Goal: Entertainment & Leisure: Browse casually

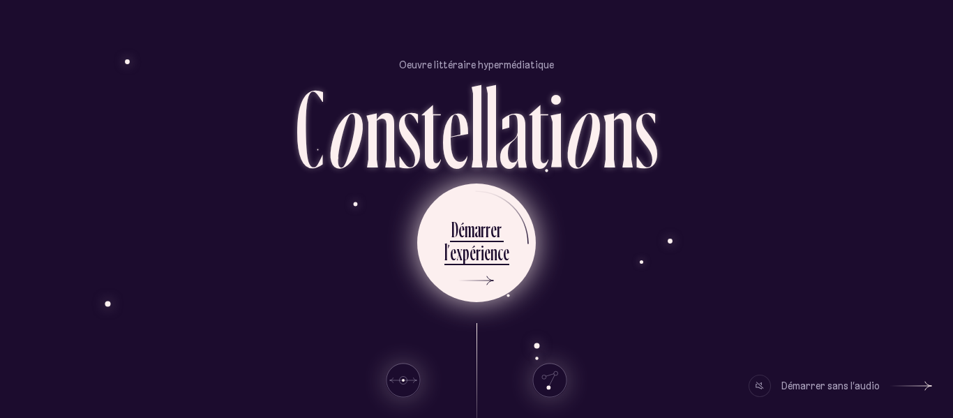
click at [476, 245] on div "r" at bounding box center [478, 251] width 5 height 27
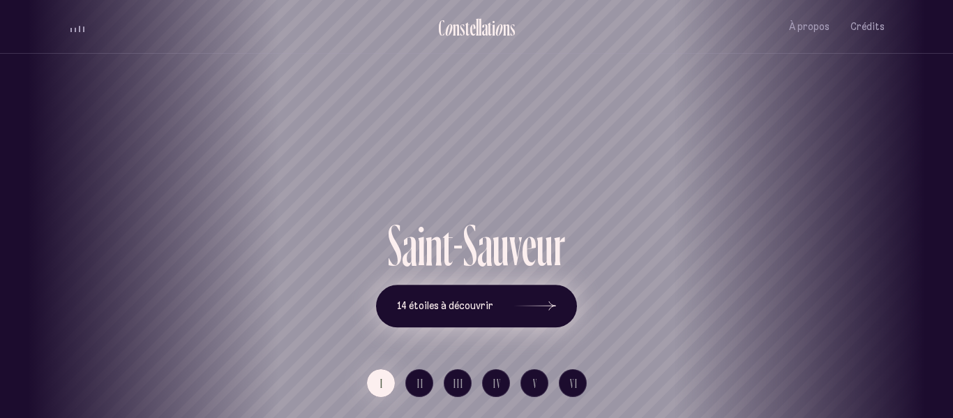
click at [494, 298] on button "14 étoiles à découvrir" at bounding box center [476, 306] width 201 height 43
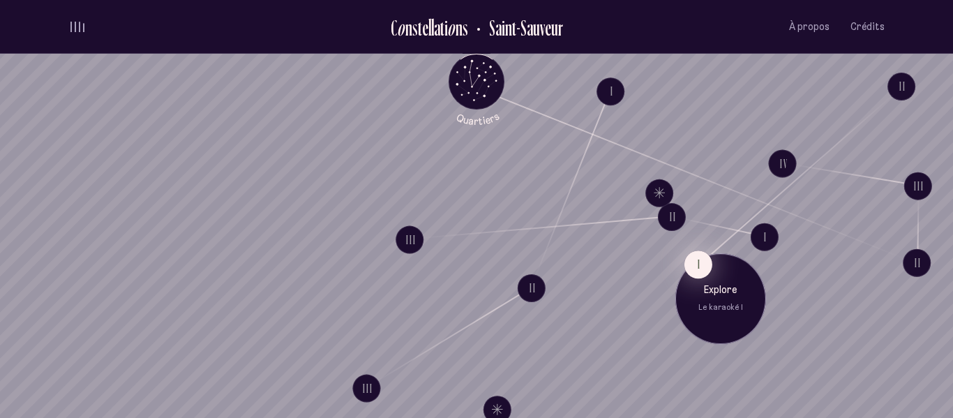
click at [702, 264] on button "I" at bounding box center [698, 264] width 28 height 28
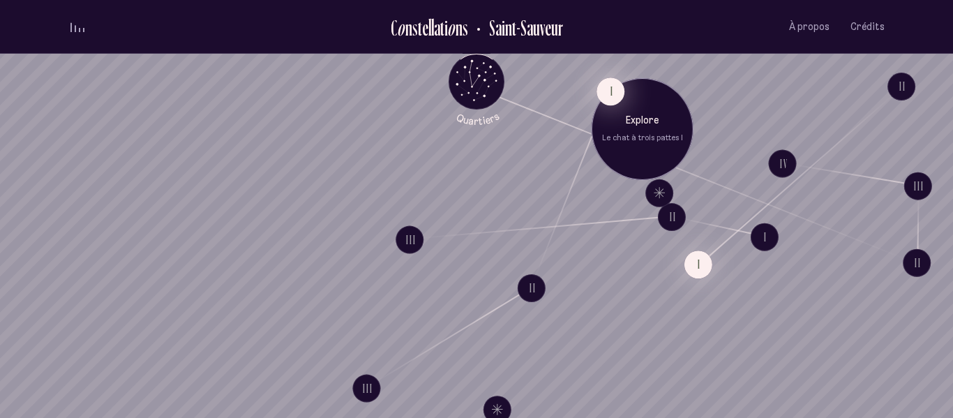
click at [607, 91] on button "I" at bounding box center [610, 91] width 28 height 28
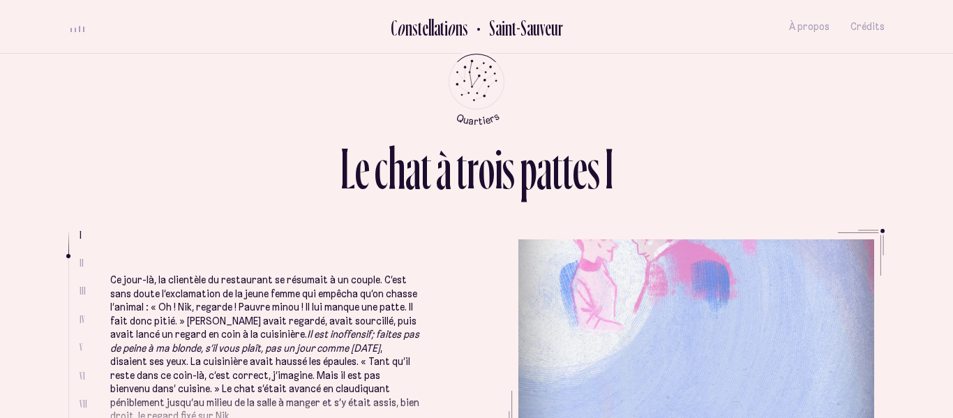
scroll to position [314, 0]
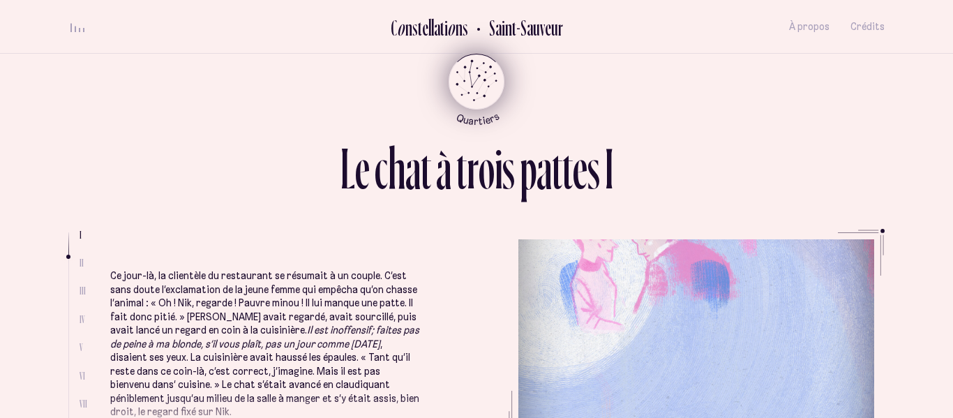
click at [480, 80] on icon "Retour au menu principal" at bounding box center [476, 80] width 42 height 42
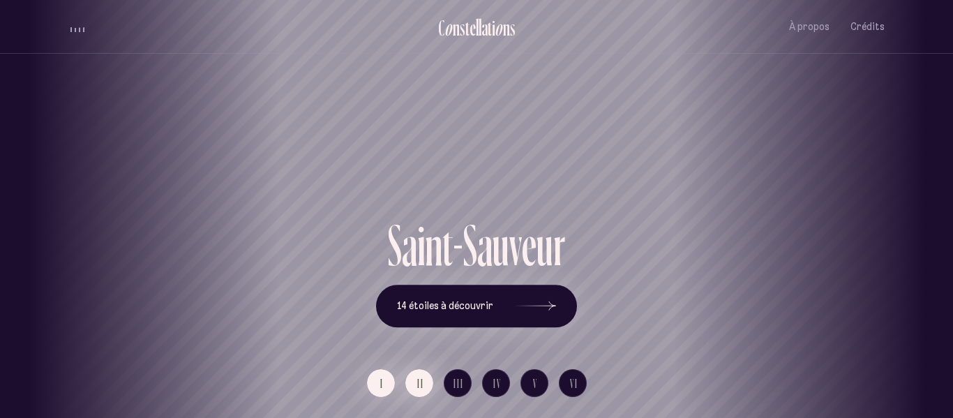
click at [423, 384] on span "II" at bounding box center [420, 383] width 7 height 12
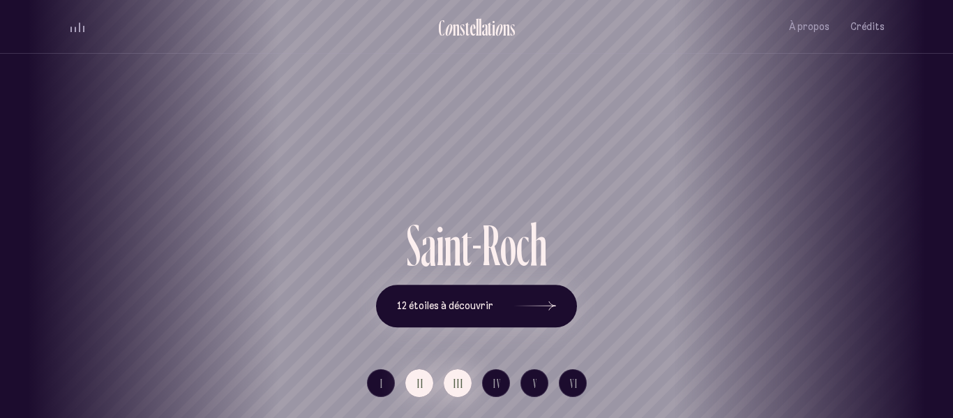
click at [464, 382] on button "III" at bounding box center [458, 383] width 28 height 28
click at [501, 379] on button "IV" at bounding box center [496, 383] width 28 height 28
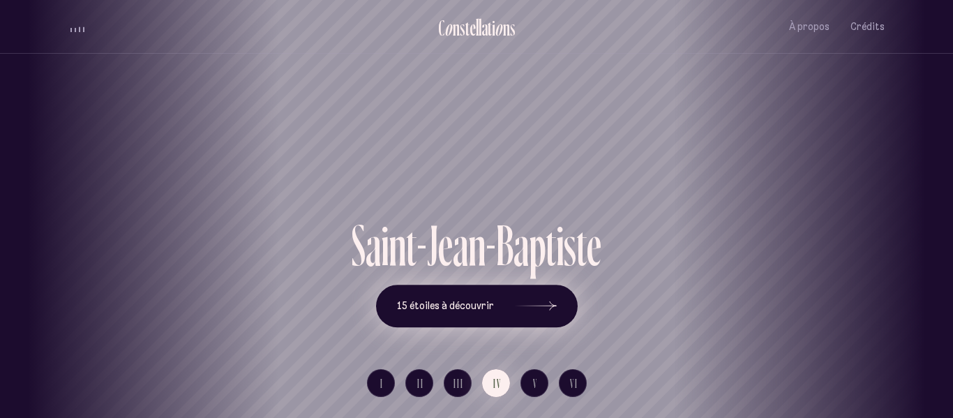
click at [520, 315] on icon at bounding box center [536, 306] width 42 height 105
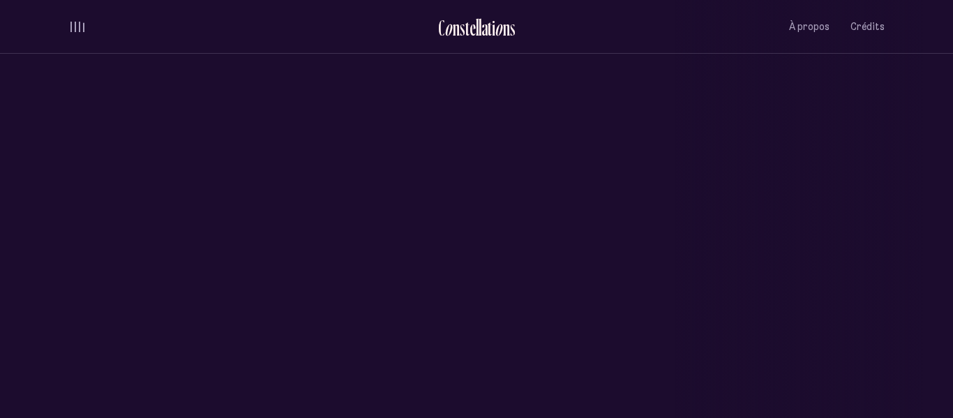
click at [520, 315] on icon at bounding box center [523, 308] width 33 height 84
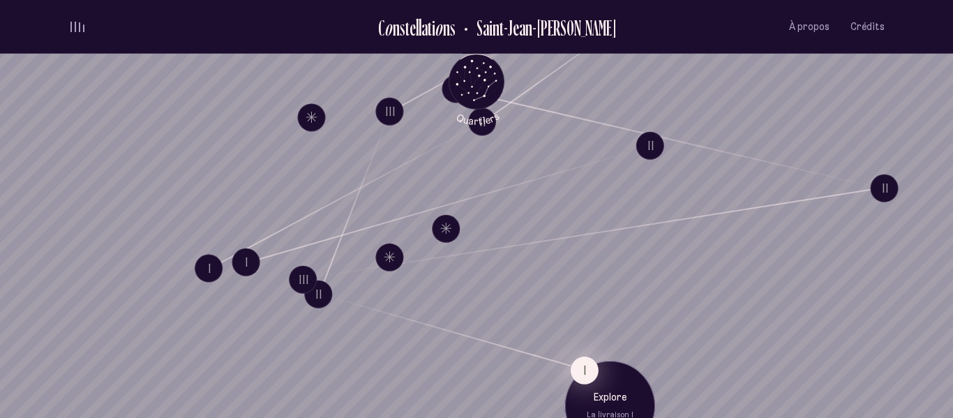
click at [582, 367] on button "I" at bounding box center [584, 370] width 28 height 28
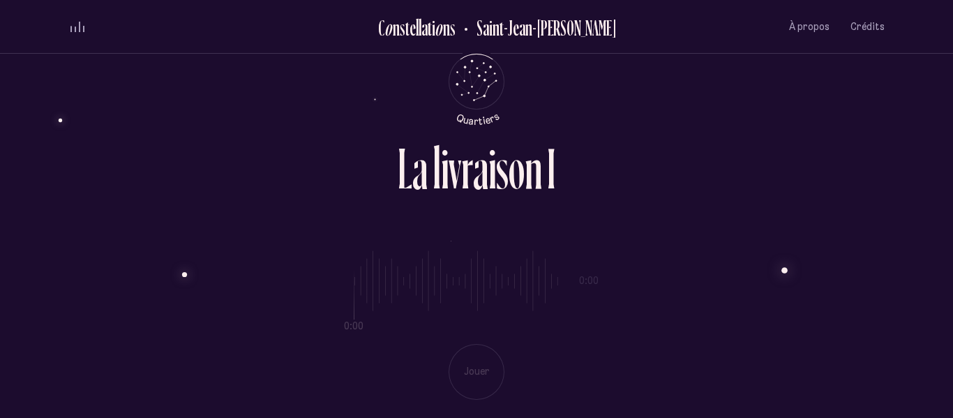
click at [471, 365] on div "0:00 0:00 Jouer" at bounding box center [476, 314] width 816 height 171
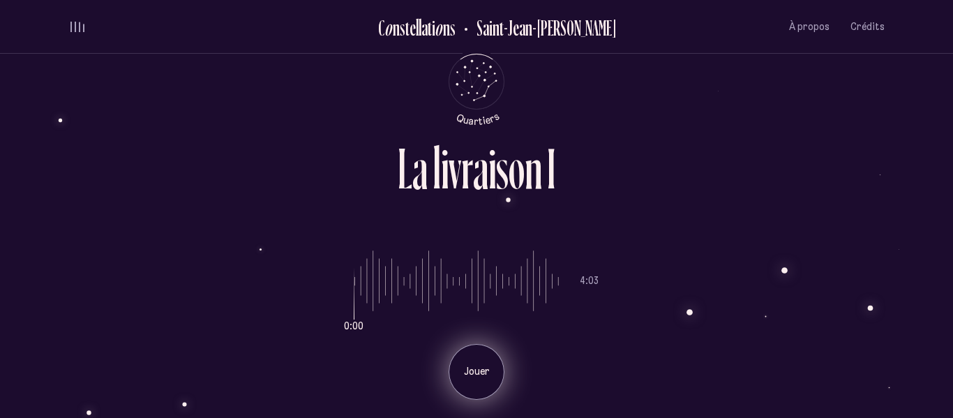
click at [451, 362] on div "Jouer" at bounding box center [476, 372] width 56 height 56
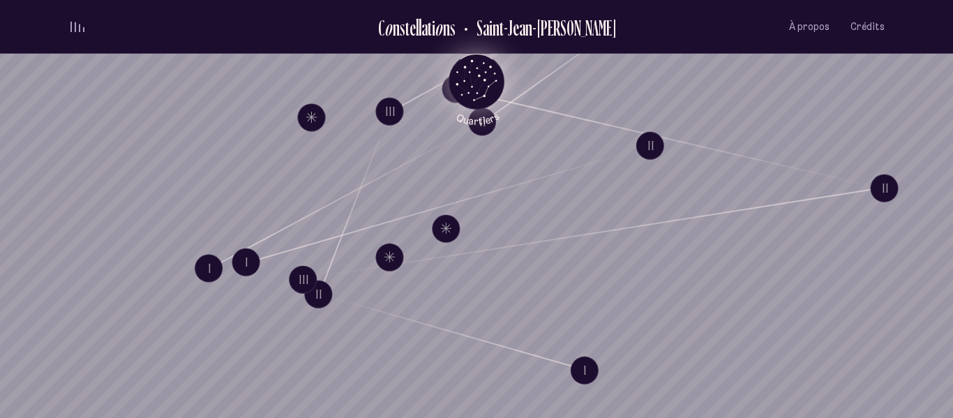
click at [485, 85] on icon "Quartiers" at bounding box center [477, 104] width 82 height 43
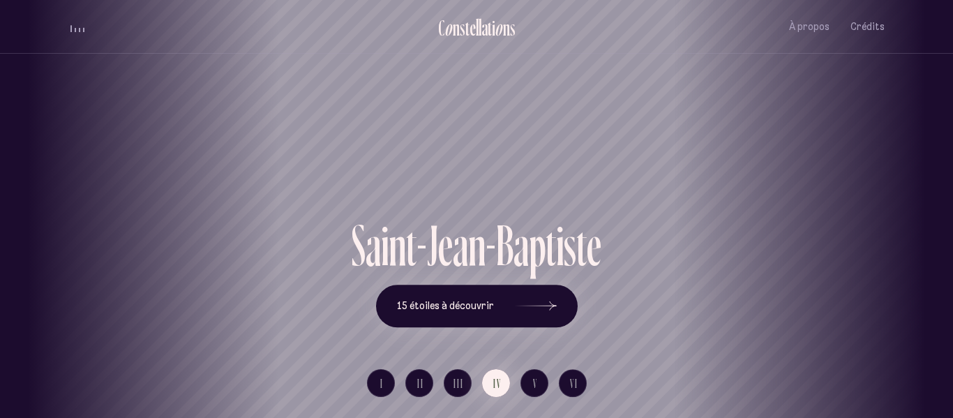
click at [530, 379] on div "[GEOGRAPHIC_DATA] [GEOGRAPHIC_DATA] [GEOGRAPHIC_DATA][PERSON_NAME][GEOGRAPHIC_D…" at bounding box center [476, 209] width 953 height 418
click at [534, 386] on span "V" at bounding box center [535, 383] width 5 height 12
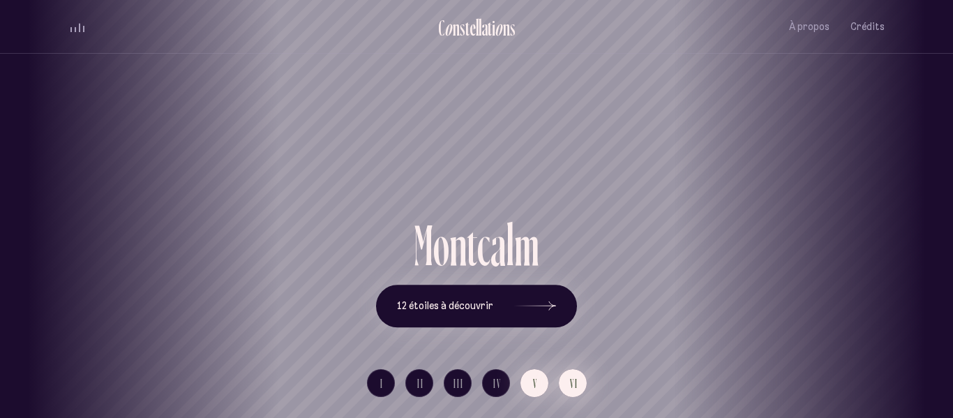
click at [572, 379] on span "VI" at bounding box center [574, 383] width 8 height 12
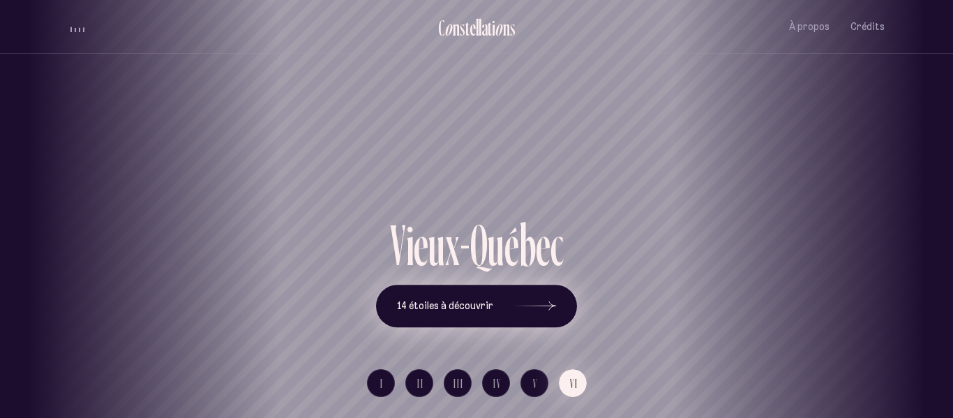
click at [472, 312] on button "14 étoiles à découvrir" at bounding box center [476, 306] width 201 height 43
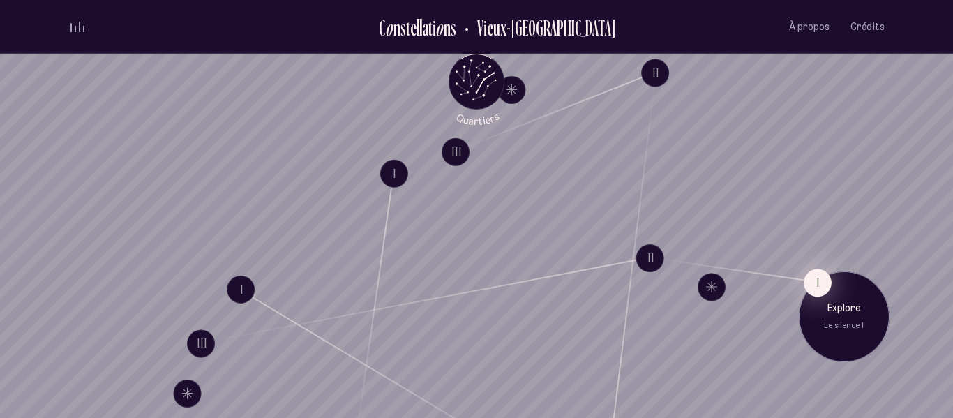
click at [813, 282] on button "I" at bounding box center [817, 282] width 28 height 28
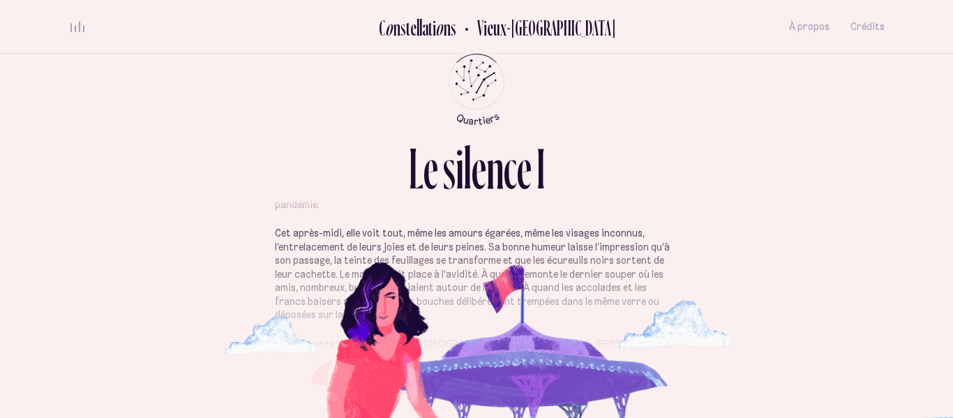
scroll to position [99, 0]
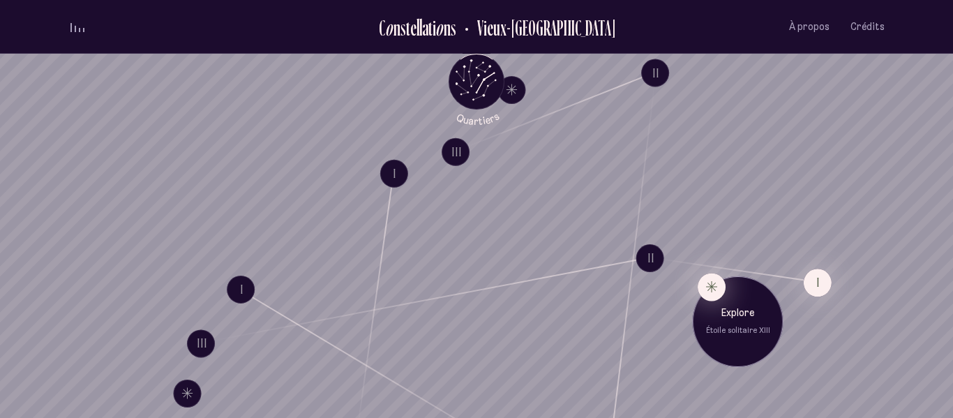
click at [708, 286] on button "Explore Étoile solitaire XIII" at bounding box center [711, 287] width 28 height 28
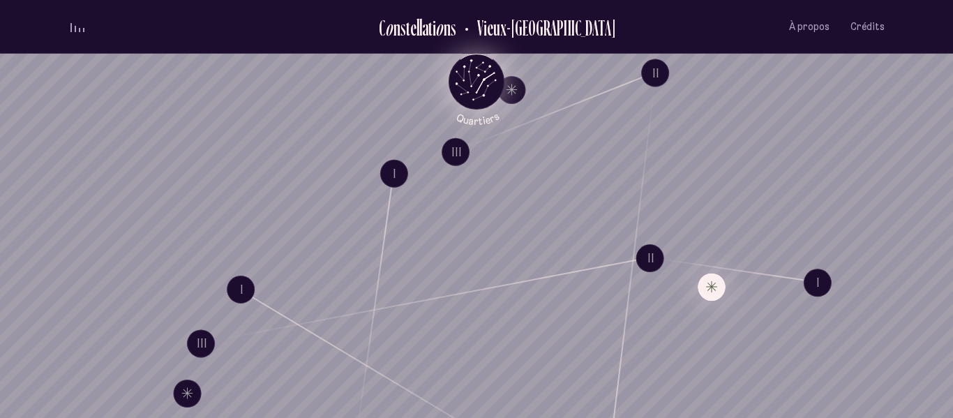
click at [488, 79] on icon "Retour au menu principal" at bounding box center [476, 80] width 42 height 42
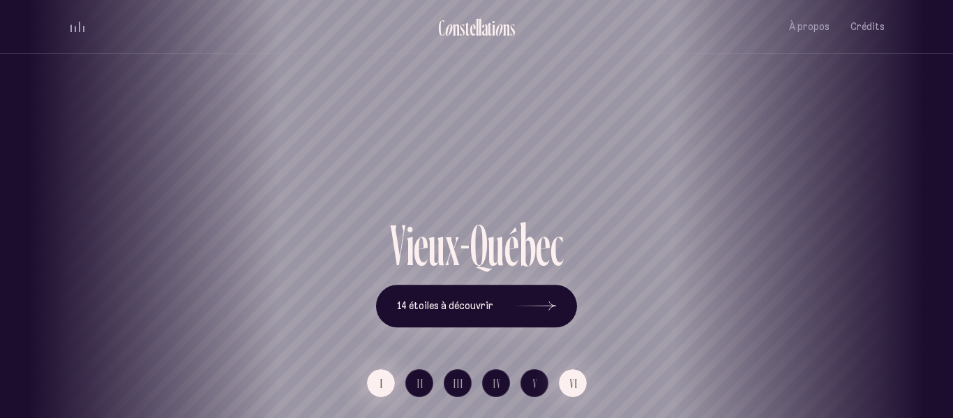
click at [380, 387] on span "I" at bounding box center [381, 383] width 3 height 12
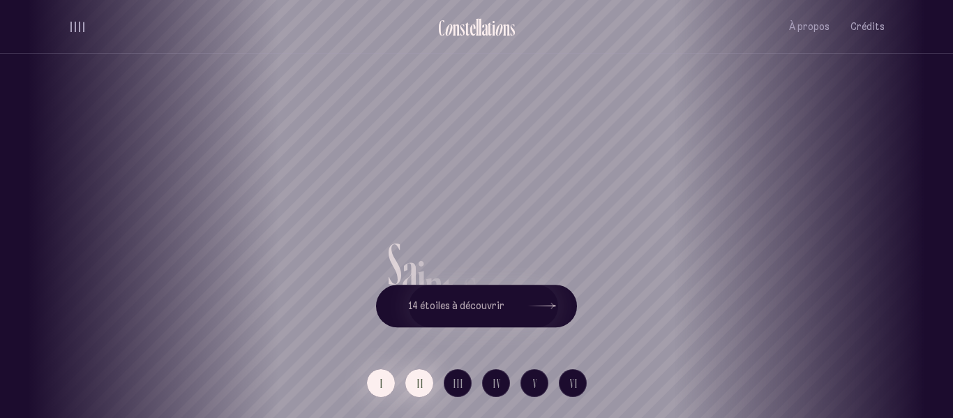
click at [422, 388] on span "II" at bounding box center [420, 383] width 7 height 12
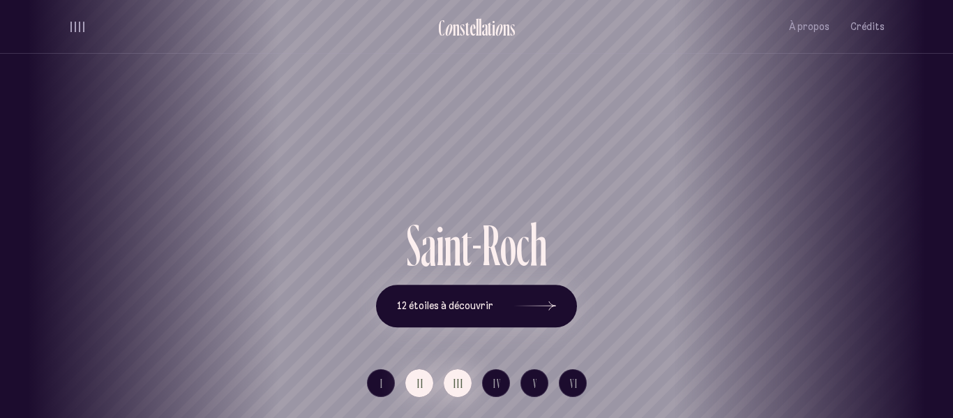
click at [460, 382] on span "III" at bounding box center [458, 383] width 10 height 12
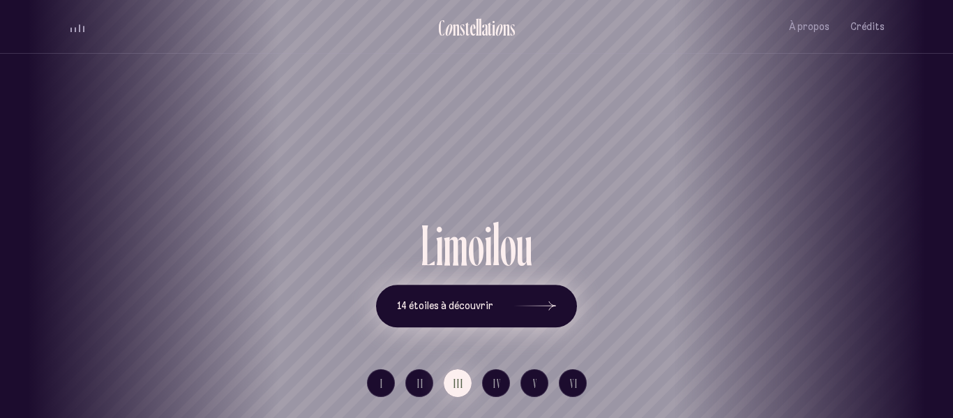
click at [470, 303] on span "14 étoiles à découvrir" at bounding box center [445, 306] width 96 height 12
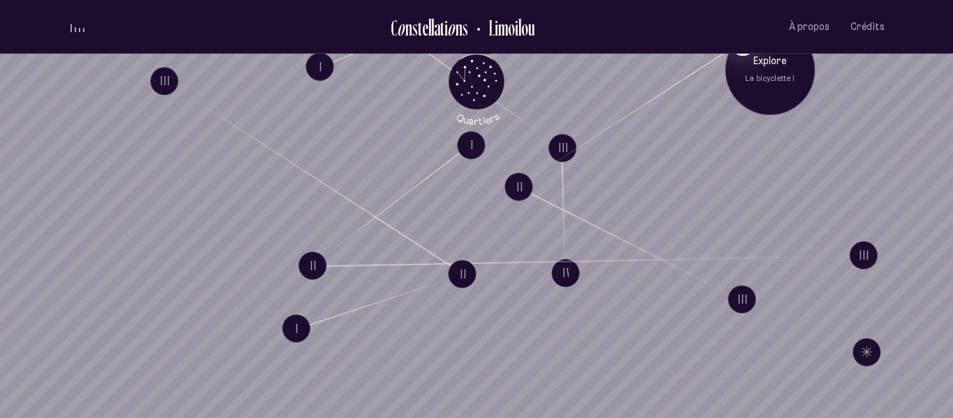
click at [737, 56] on p "Explore" at bounding box center [770, 62] width 70 height 14
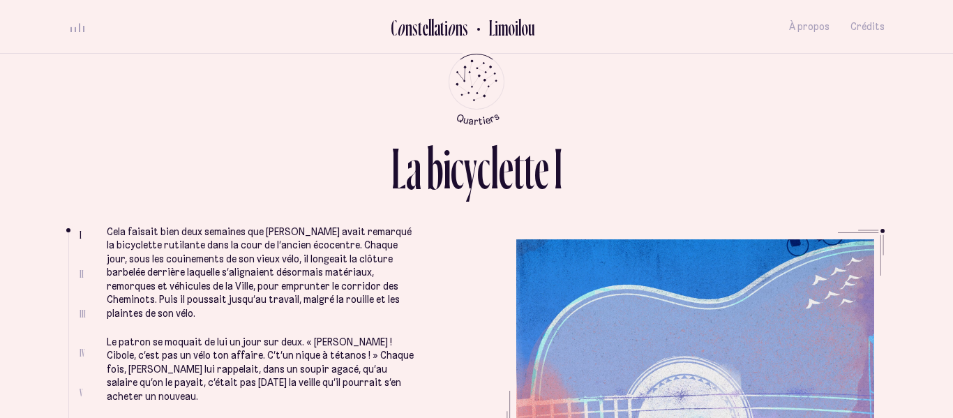
click at [338, 311] on div "Cela faisait bien deux semaines que [PERSON_NAME] avait remarqué la bicyclette …" at bounding box center [263, 289] width 312 height 227
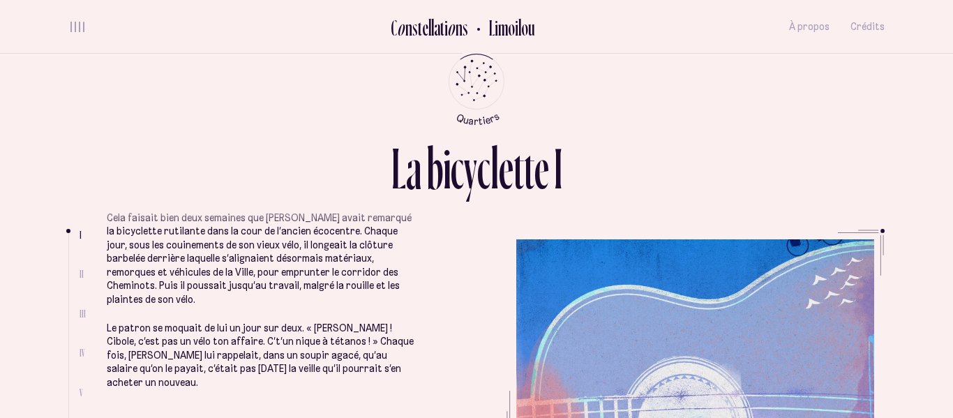
scroll to position [8, 0]
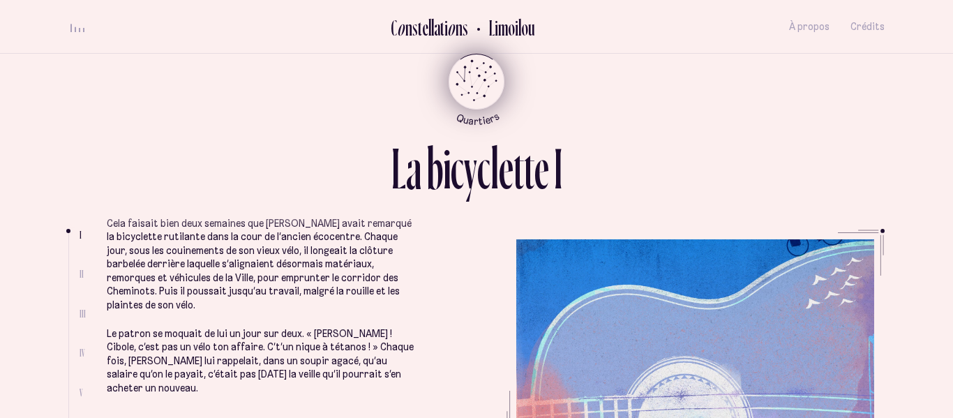
click at [453, 87] on icon "Quartiers" at bounding box center [477, 104] width 82 height 43
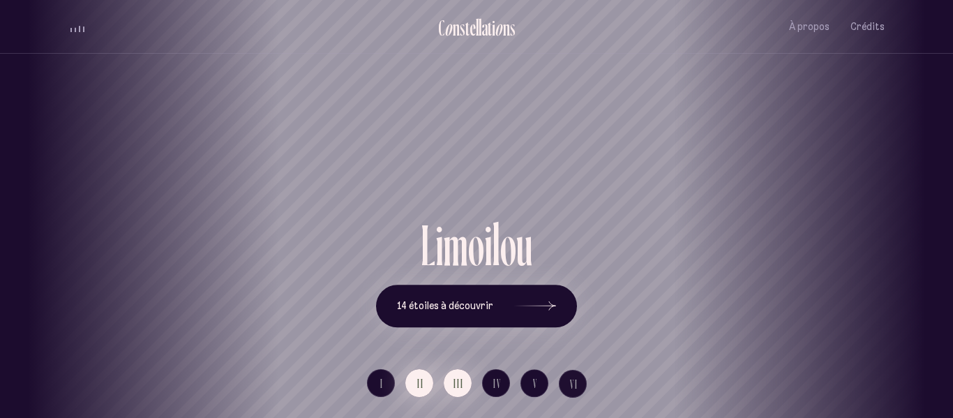
click at [421, 384] on span "II" at bounding box center [420, 383] width 7 height 12
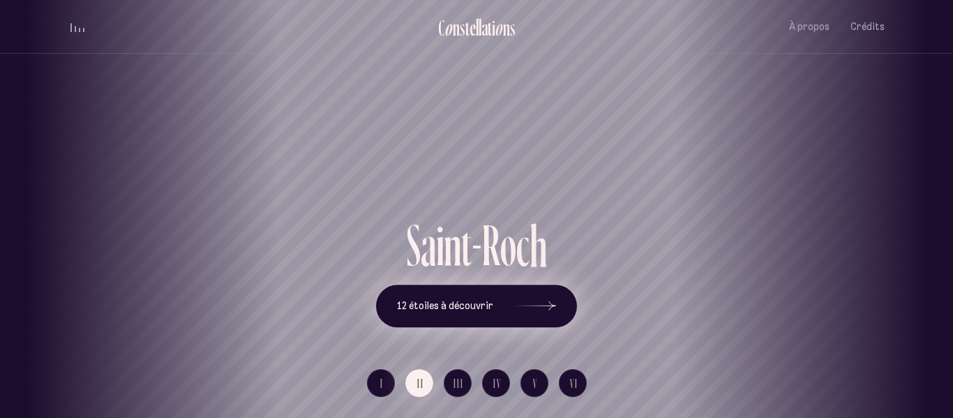
click at [498, 307] on button "12 étoiles à découvrir" at bounding box center [476, 306] width 201 height 43
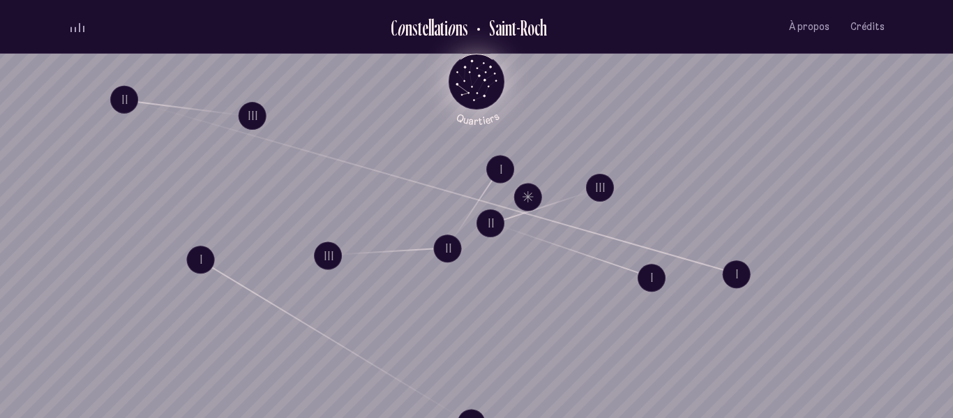
click at [472, 75] on icon "Retour au menu principal" at bounding box center [476, 80] width 42 height 42
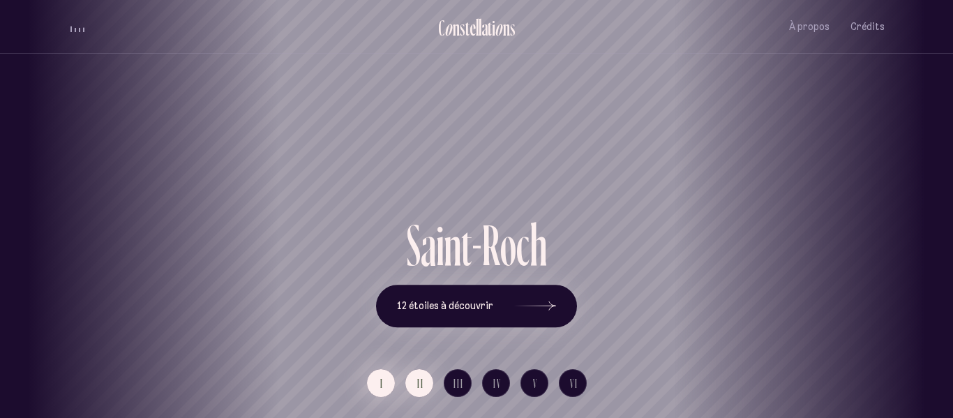
click at [381, 392] on button "I" at bounding box center [381, 383] width 28 height 28
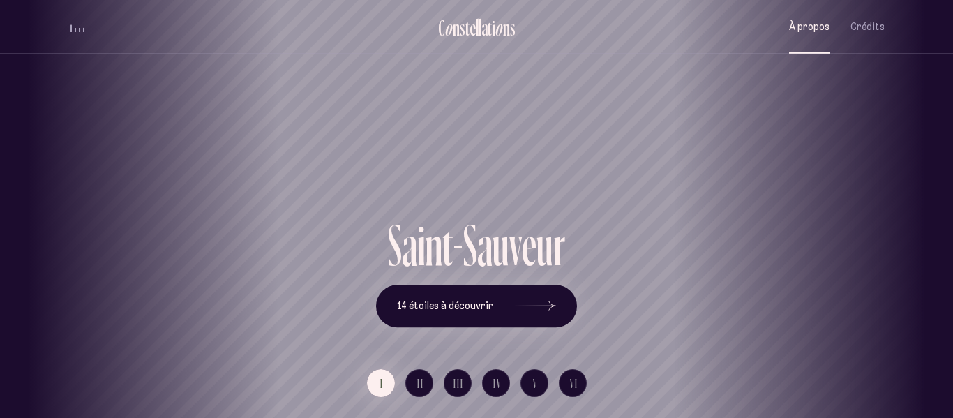
click at [808, 24] on span "À propos" at bounding box center [809, 27] width 40 height 12
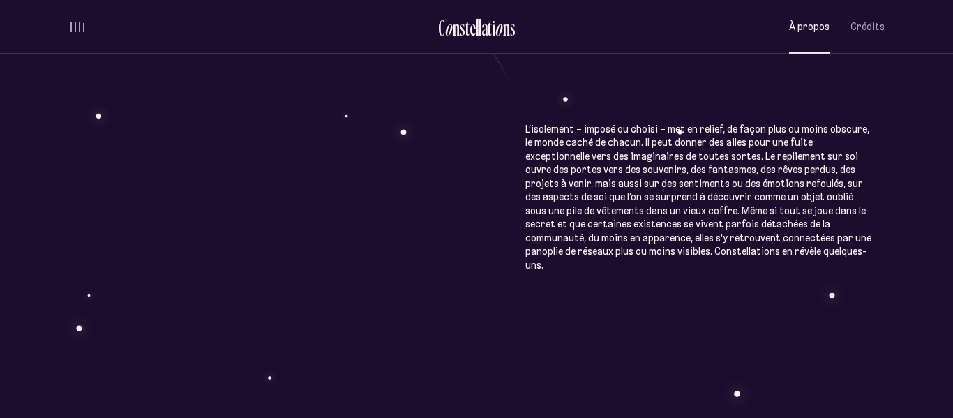
scroll to position [657, 0]
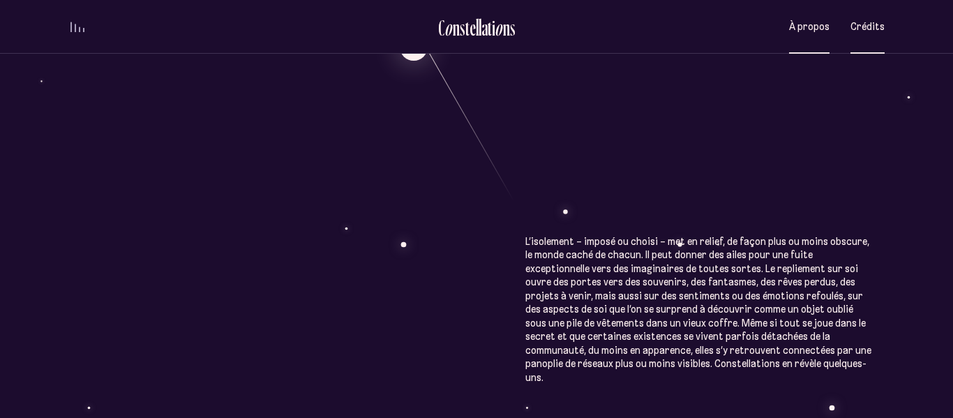
click at [874, 29] on span "Crédits" at bounding box center [867, 27] width 34 height 12
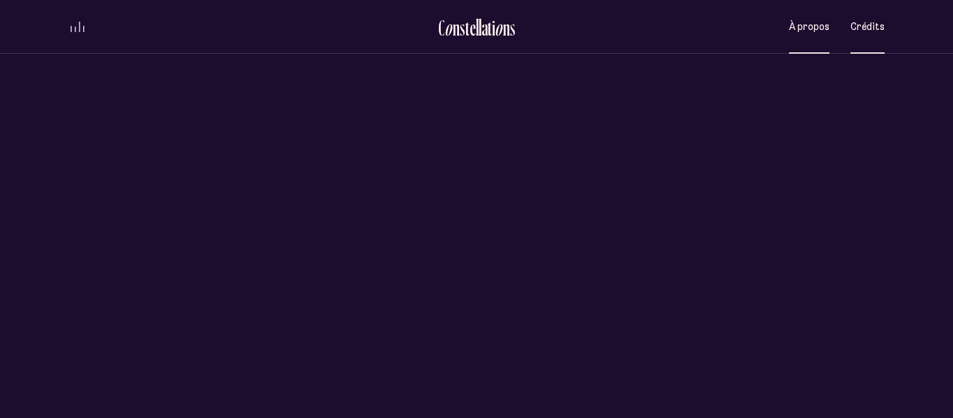
scroll to position [0, 0]
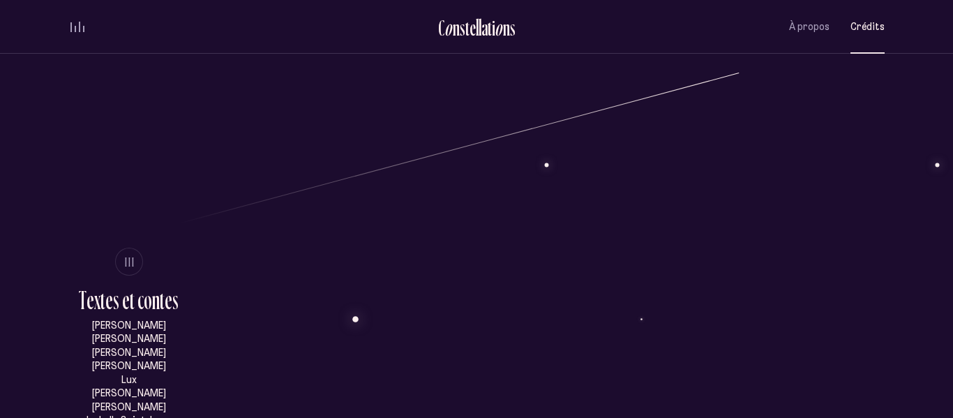
scroll to position [376, 0]
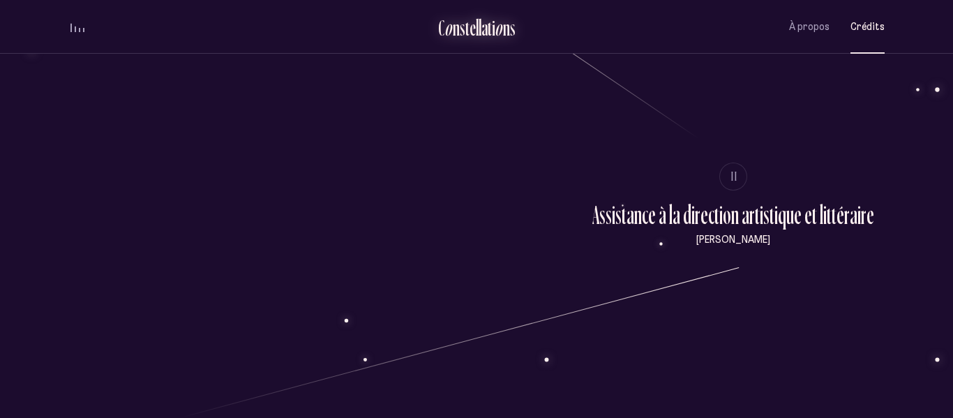
click at [498, 31] on div "o" at bounding box center [498, 27] width 8 height 23
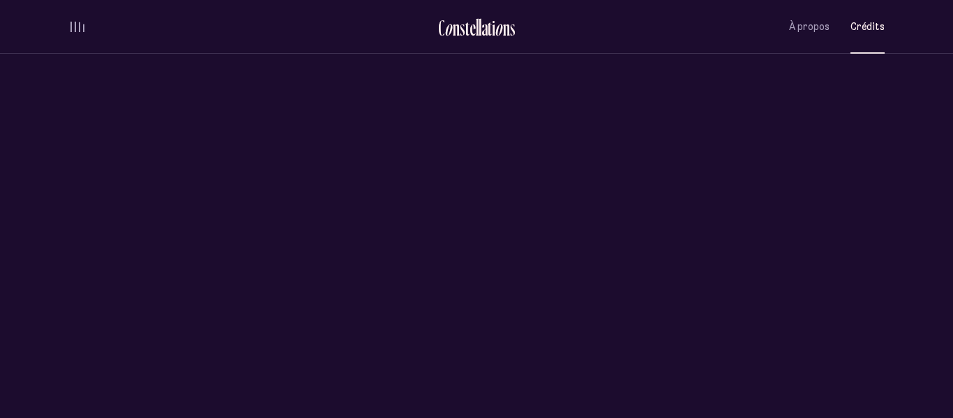
scroll to position [0, 0]
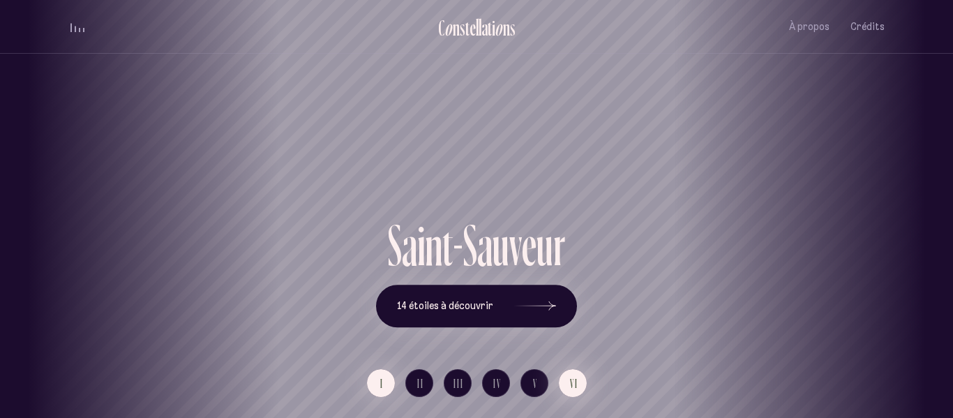
click at [576, 388] on span "VI" at bounding box center [574, 383] width 8 height 12
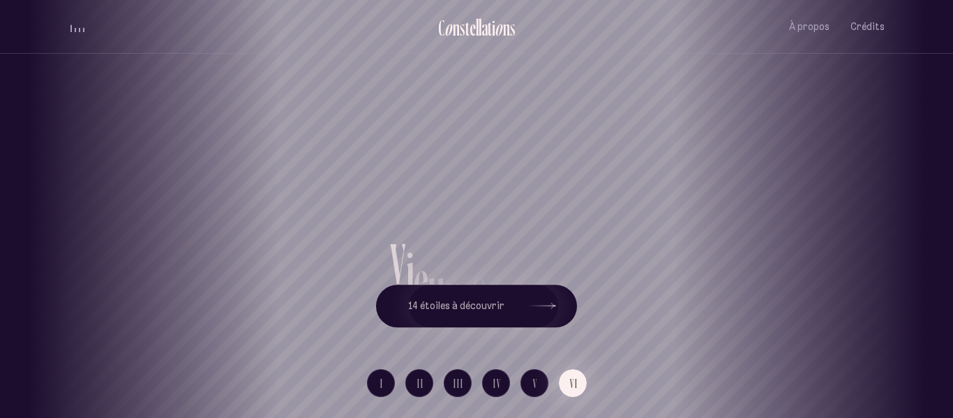
click at [529, 386] on div "[GEOGRAPHIC_DATA] [GEOGRAPHIC_DATA] [GEOGRAPHIC_DATA][PERSON_NAME][GEOGRAPHIC_D…" at bounding box center [476, 209] width 953 height 418
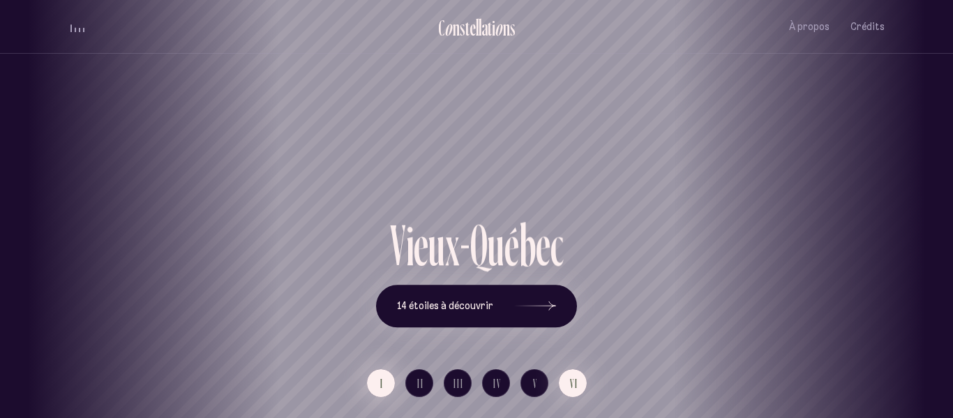
click at [382, 384] on span "I" at bounding box center [381, 383] width 3 height 12
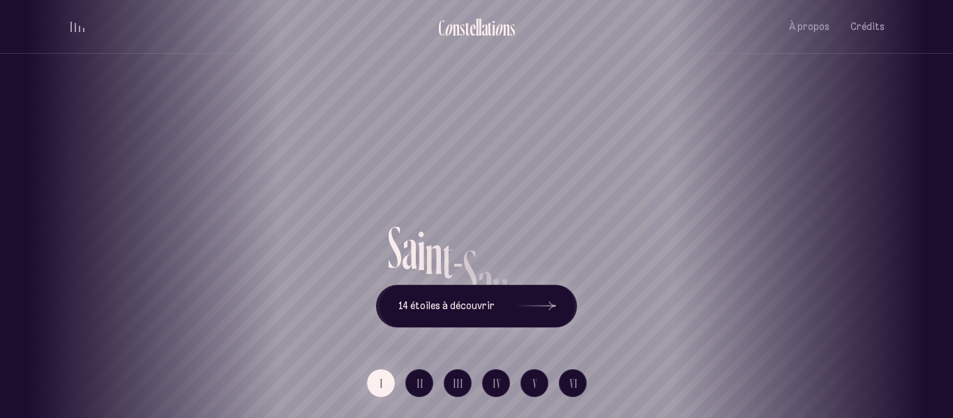
click at [473, 185] on h1 "Saint-Sauveur" at bounding box center [476, 166] width 890 height 58
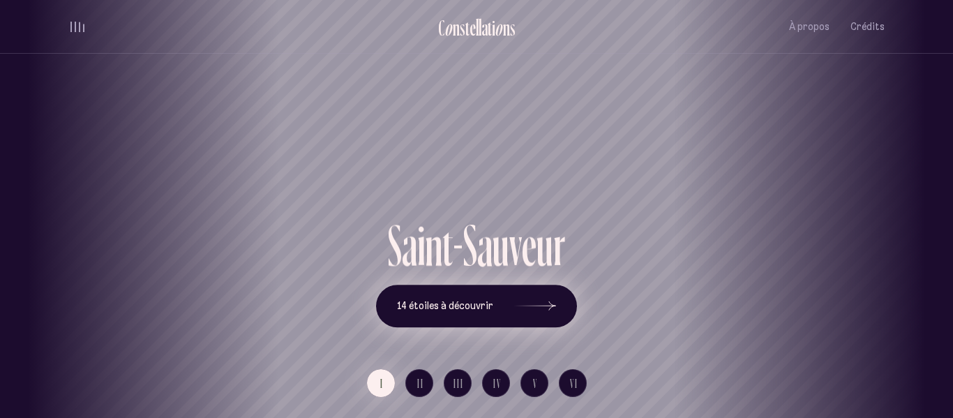
click at [482, 297] on button "14 étoiles à découvrir" at bounding box center [476, 306] width 201 height 43
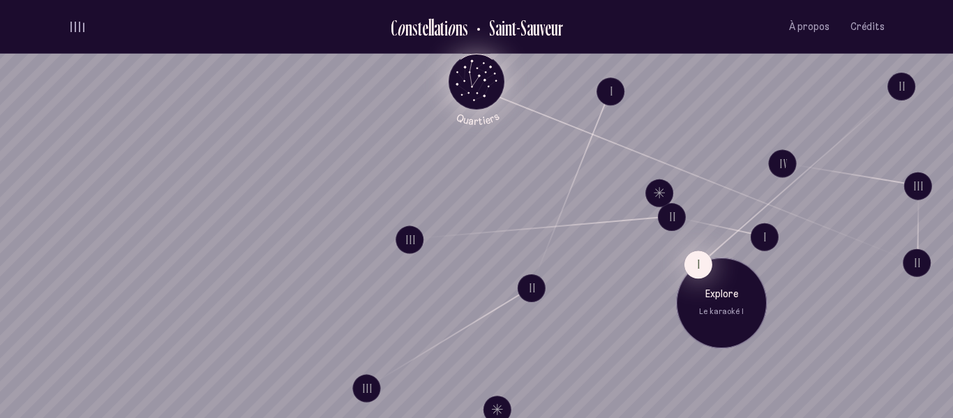
click at [699, 256] on button "I" at bounding box center [698, 264] width 28 height 28
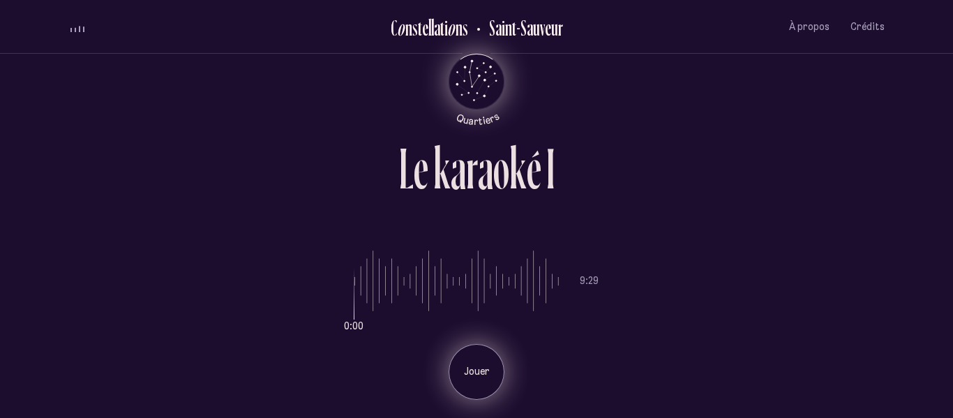
click at [473, 353] on div "Jouer" at bounding box center [476, 372] width 56 height 56
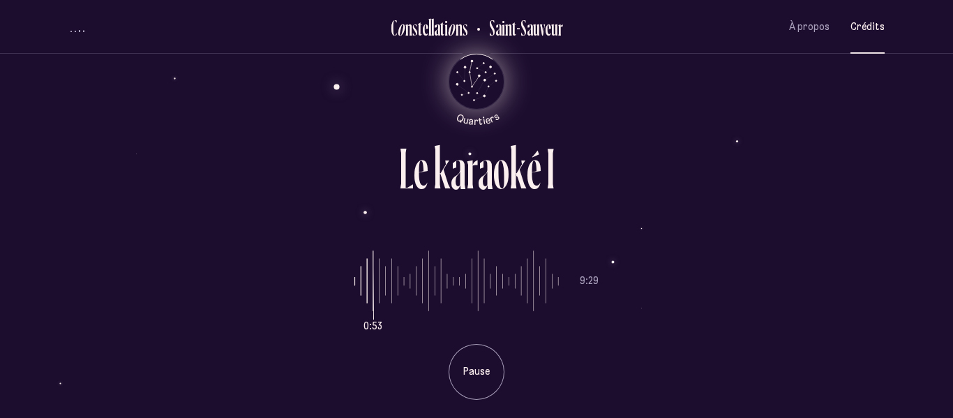
click at [857, 32] on span "Crédits" at bounding box center [867, 27] width 34 height 12
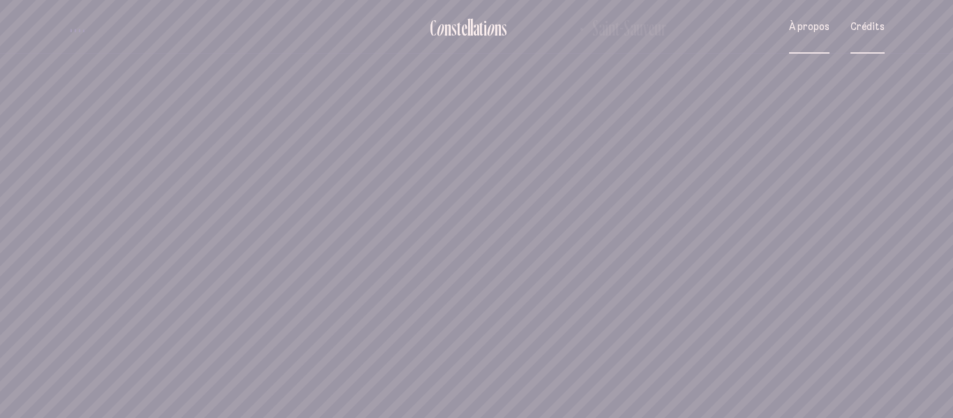
click at [813, 29] on span "À propos" at bounding box center [809, 27] width 40 height 12
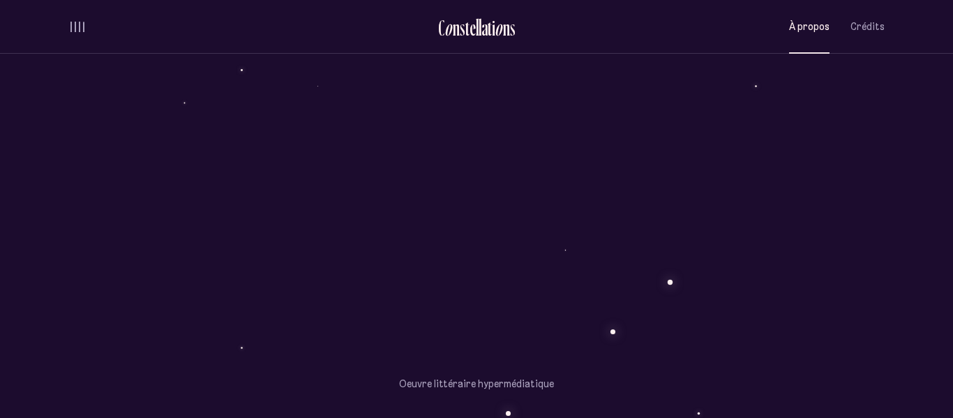
scroll to position [1196, 0]
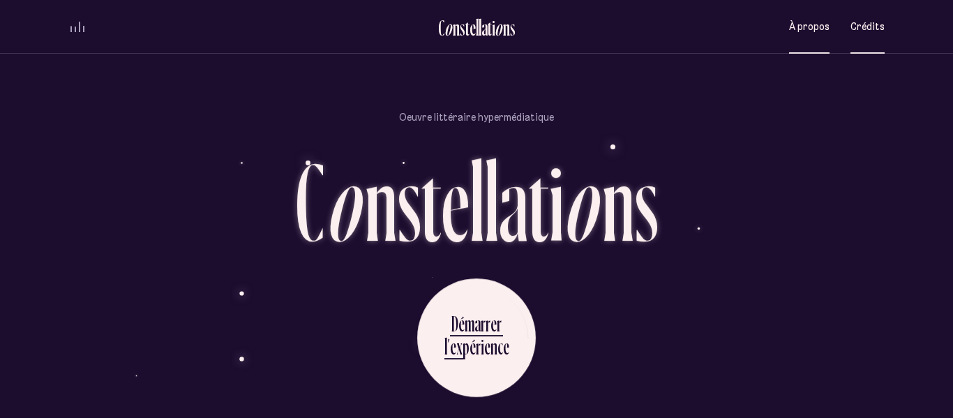
click at [860, 35] on button "Crédits" at bounding box center [867, 26] width 34 height 33
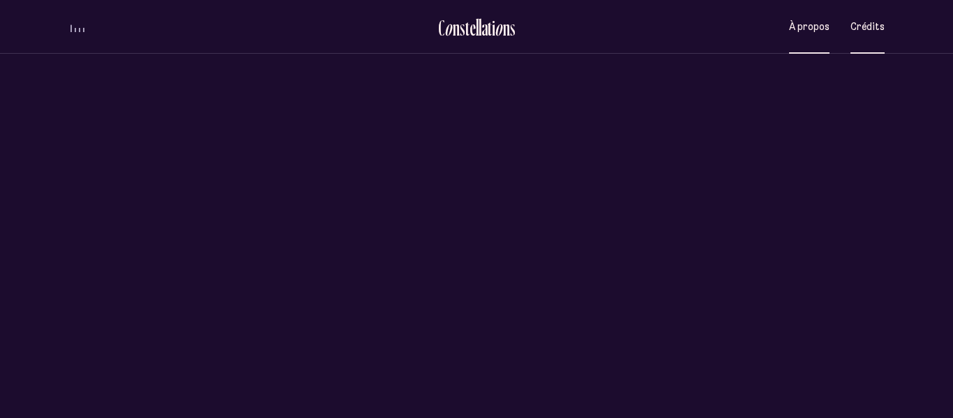
scroll to position [0, 0]
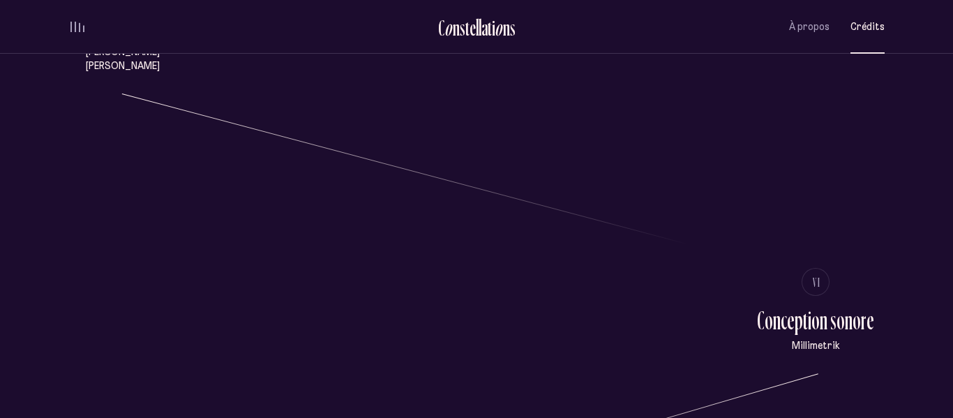
scroll to position [1556, 0]
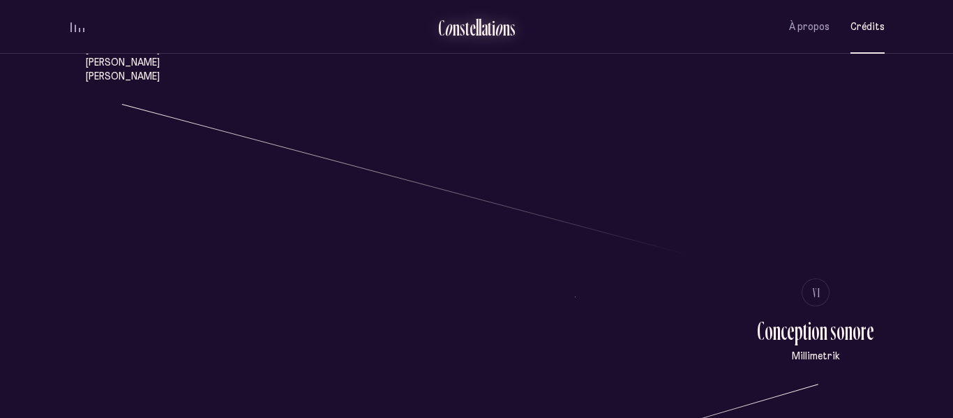
click at [462, 24] on div "s" at bounding box center [463, 27] width 6 height 23
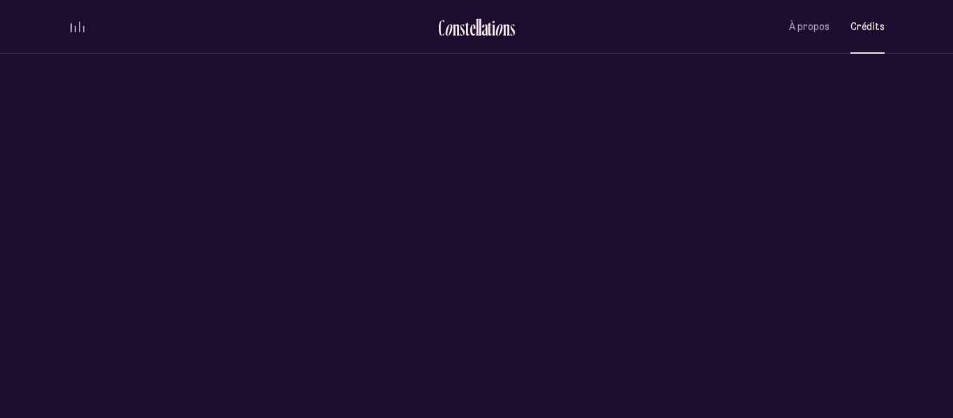
scroll to position [0, 0]
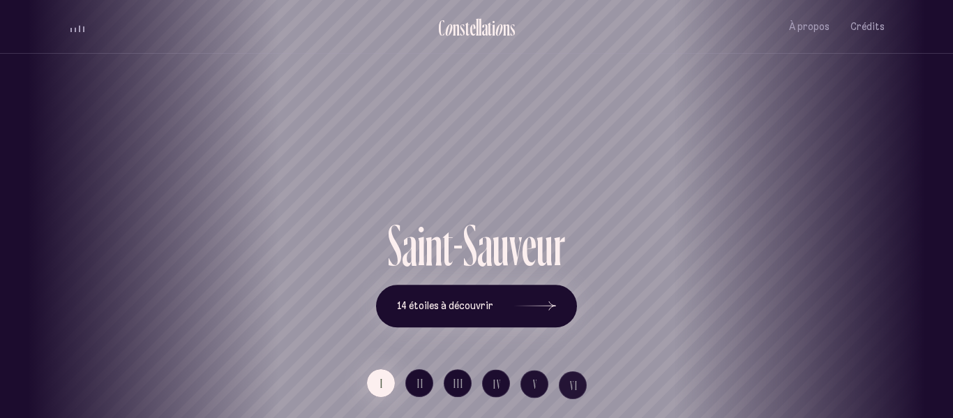
click at [520, 305] on div "[GEOGRAPHIC_DATA] [GEOGRAPHIC_DATA] [GEOGRAPHIC_DATA][PERSON_NAME][GEOGRAPHIC_D…" at bounding box center [476, 209] width 953 height 418
click at [552, 311] on icon at bounding box center [535, 306] width 42 height 105
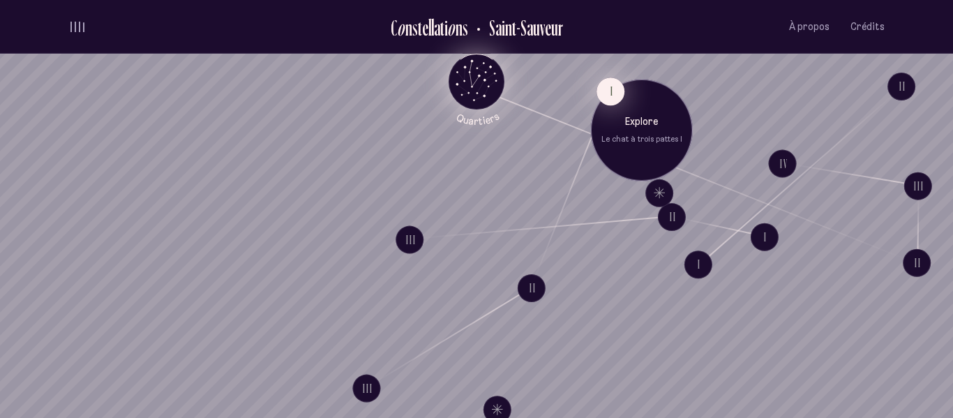
click at [608, 89] on button "I" at bounding box center [610, 91] width 28 height 28
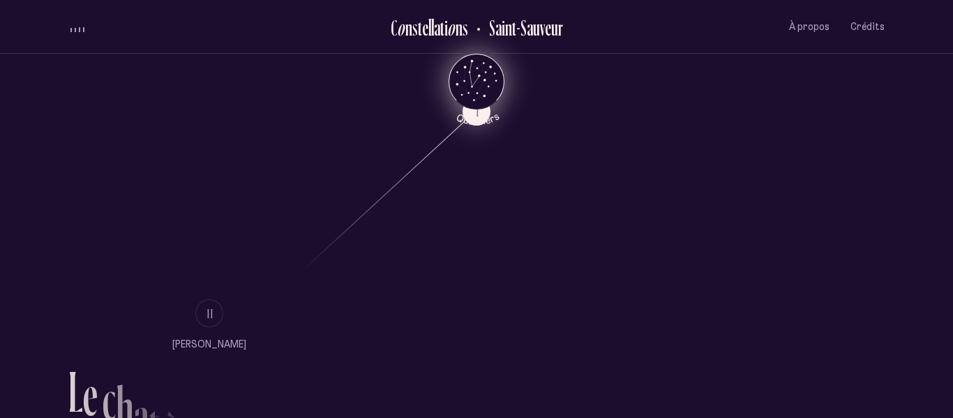
scroll to position [741, 0]
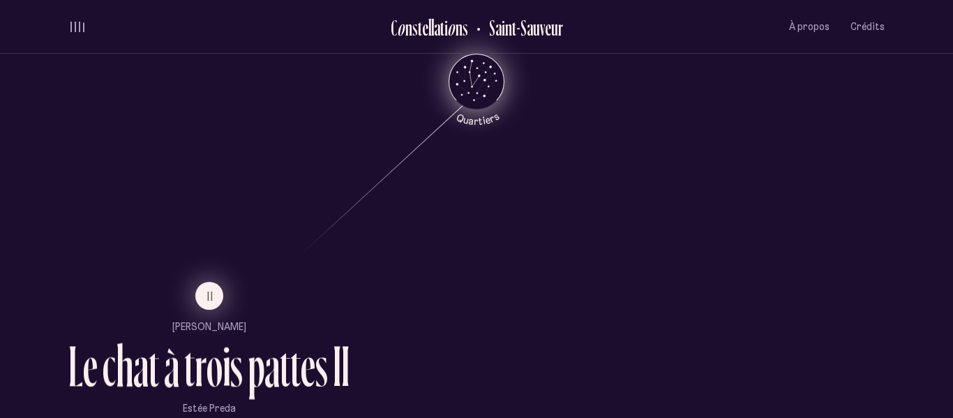
click at [216, 303] on button "II" at bounding box center [209, 296] width 28 height 28
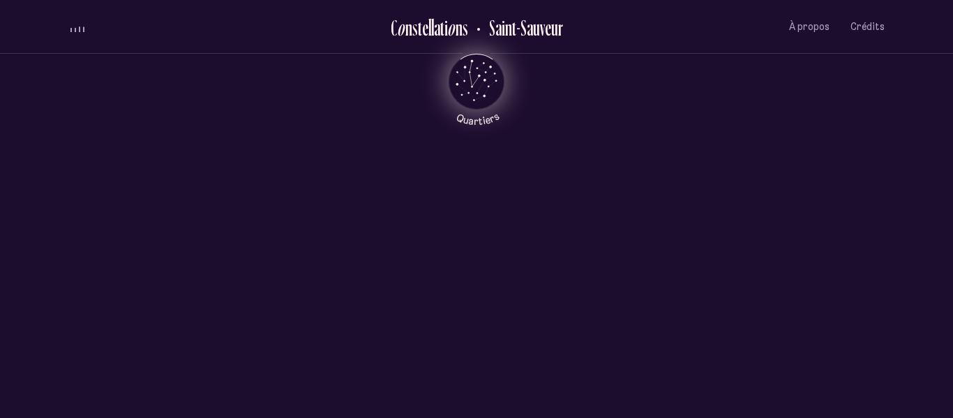
scroll to position [0, 0]
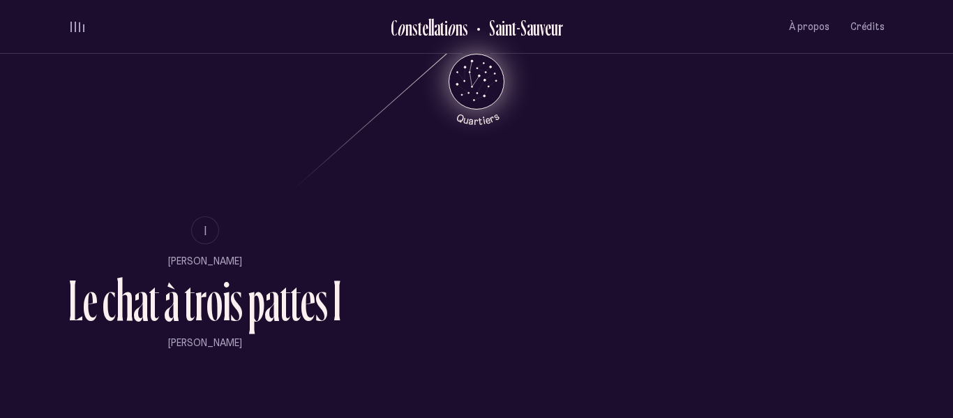
scroll to position [818, 0]
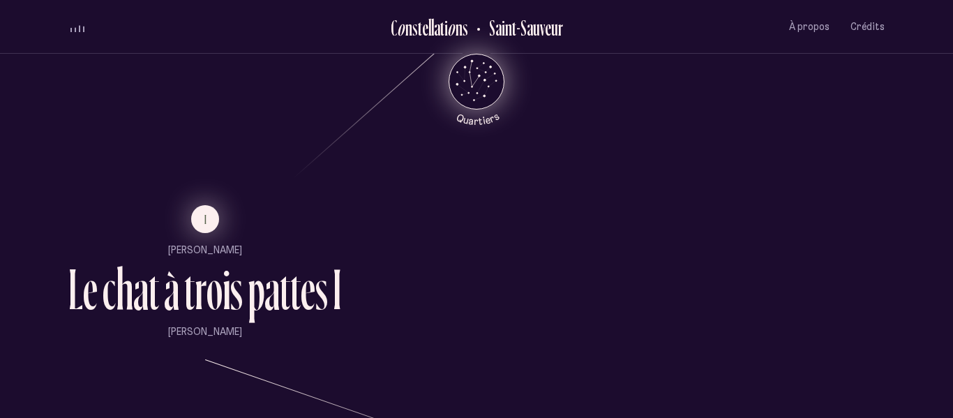
click at [217, 225] on button "I" at bounding box center [205, 219] width 28 height 28
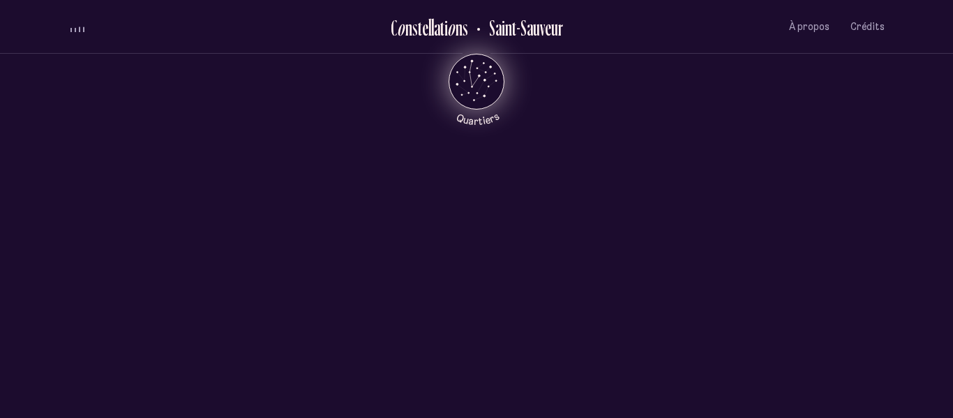
scroll to position [0, 0]
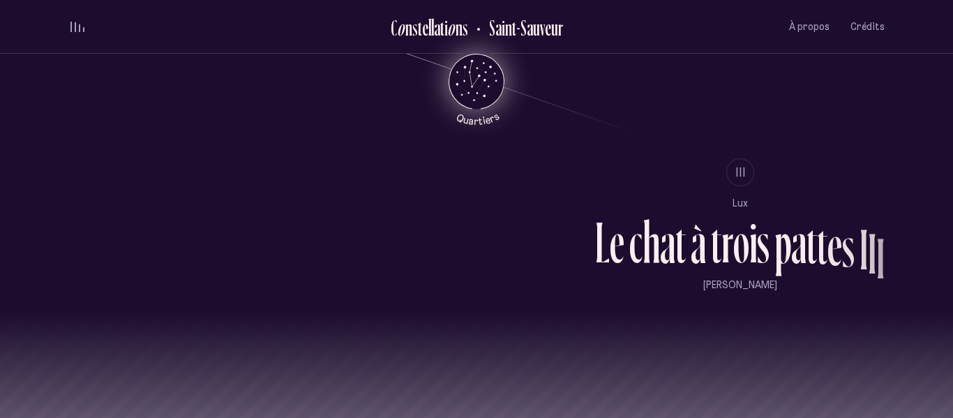
scroll to position [1196, 0]
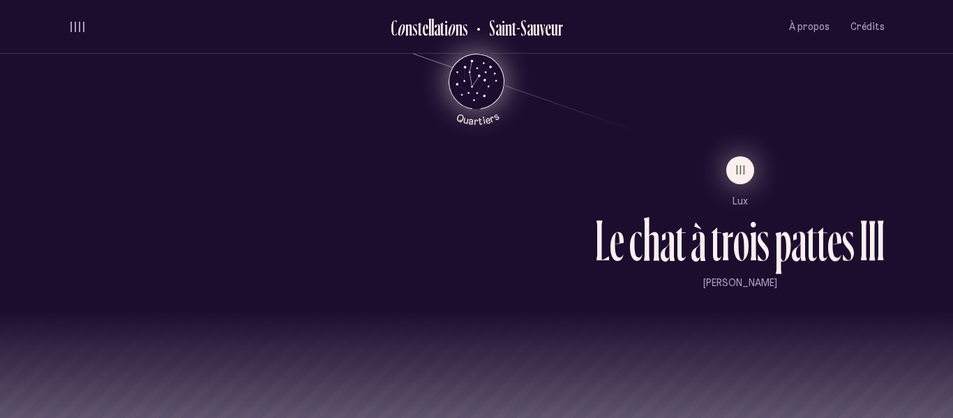
click at [736, 173] on span "III" at bounding box center [741, 170] width 10 height 12
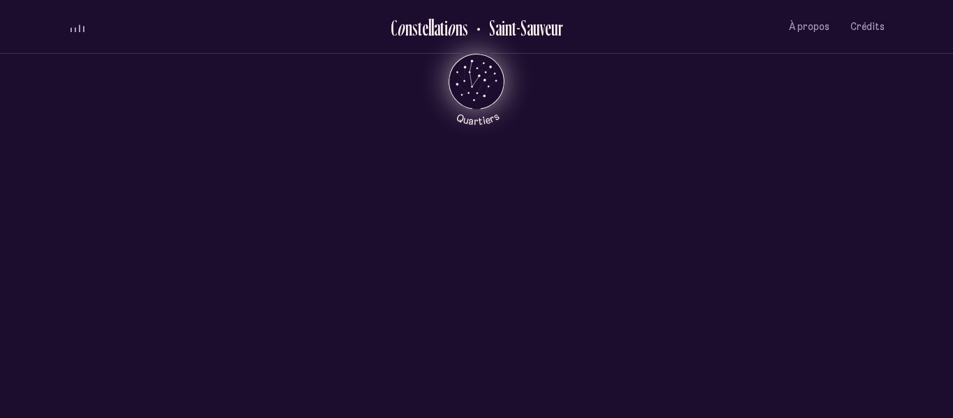
scroll to position [0, 0]
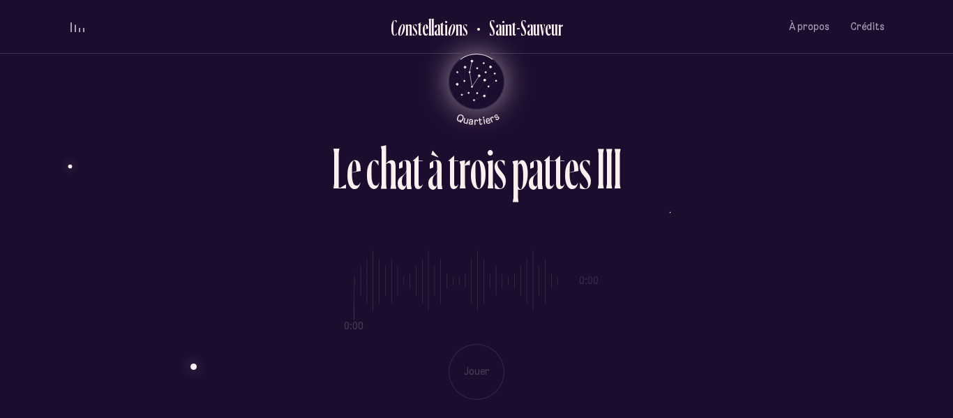
click at [480, 373] on div "0:00 0:00 Jouer" at bounding box center [476, 314] width 816 height 171
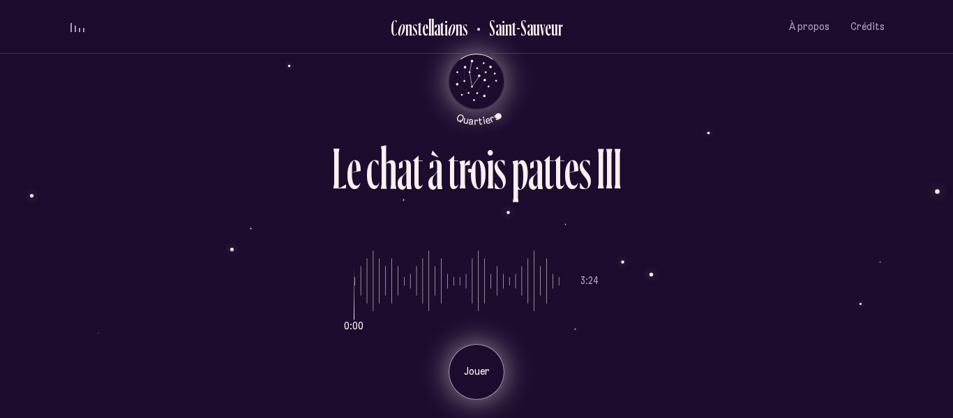
click at [476, 374] on p "Jouer" at bounding box center [476, 372] width 35 height 14
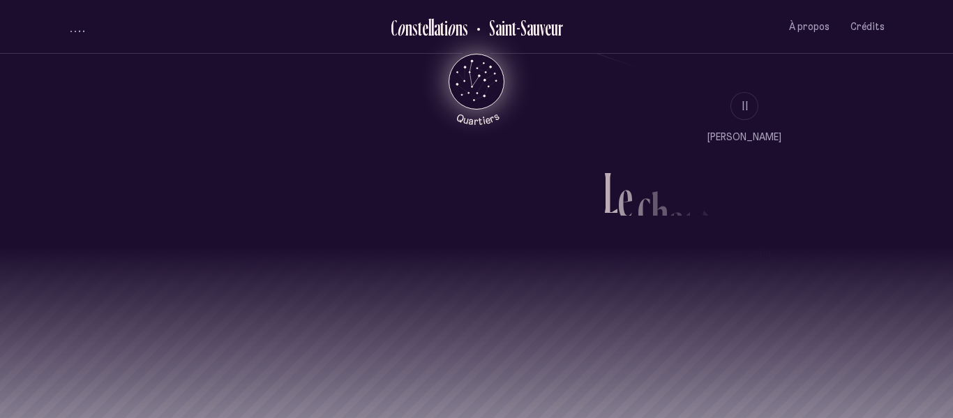
scroll to position [1298, 0]
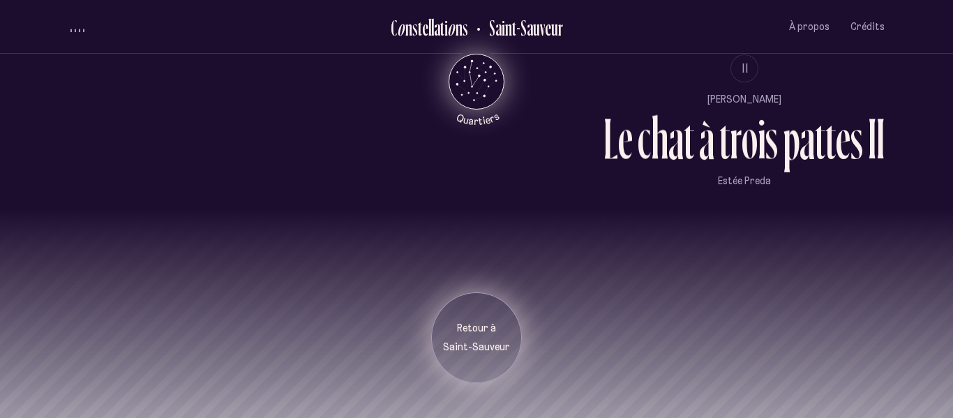
click at [444, 344] on p "Saint-Sauveur" at bounding box center [476, 347] width 70 height 14
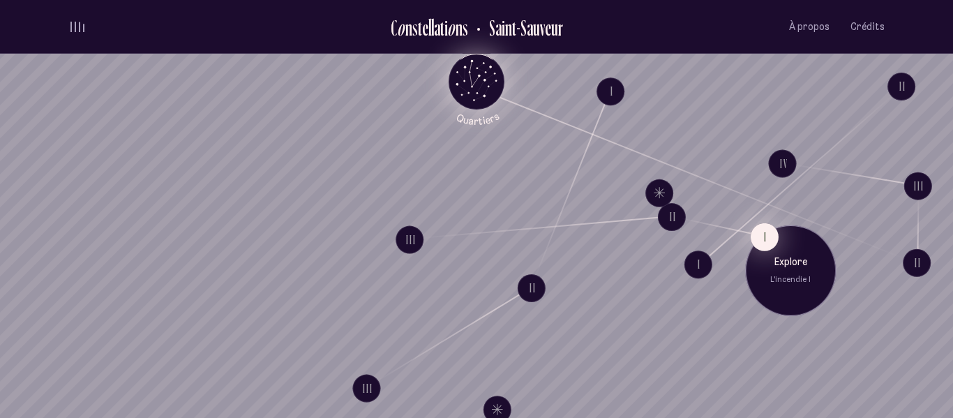
click at [760, 238] on button "I" at bounding box center [764, 236] width 28 height 28
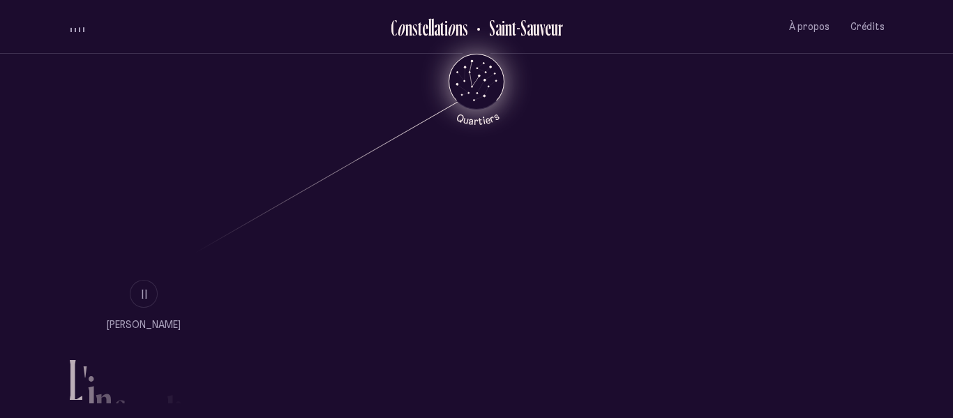
scroll to position [747, 0]
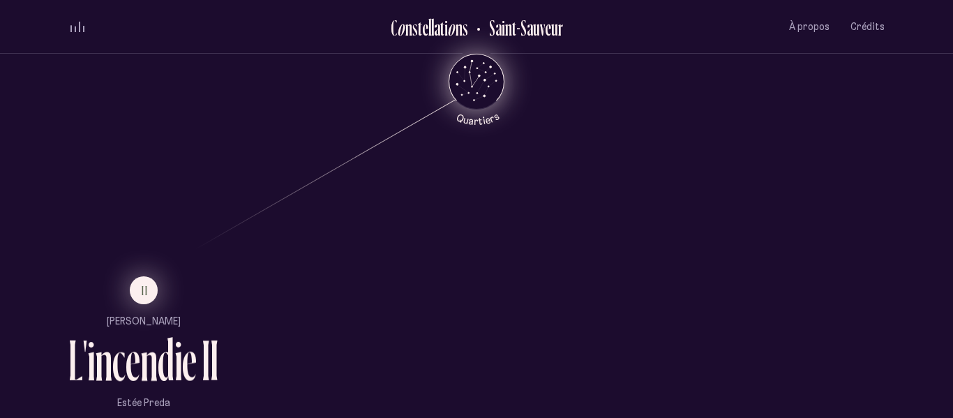
click at [150, 295] on button "II" at bounding box center [144, 290] width 28 height 28
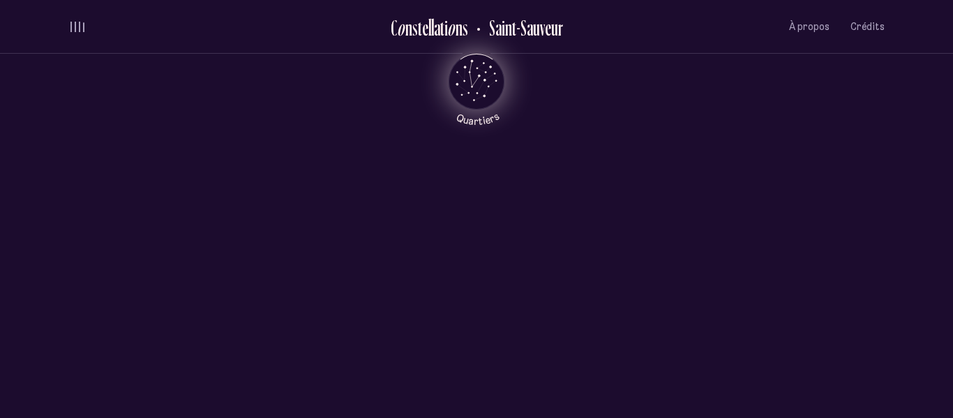
scroll to position [0, 0]
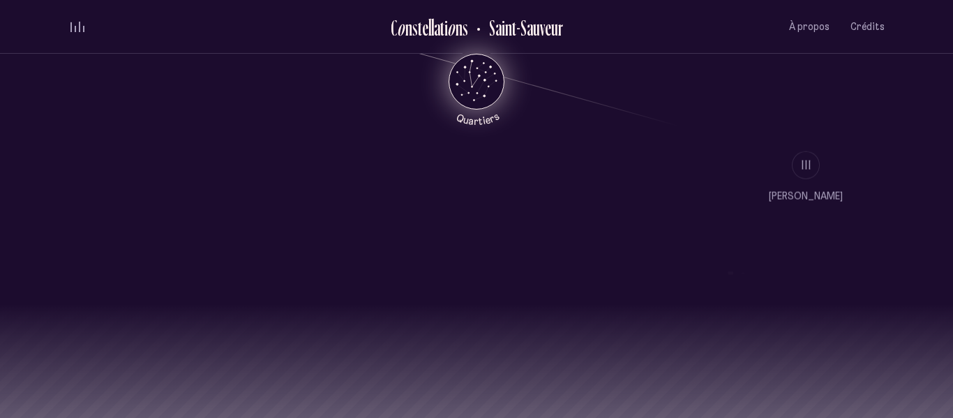
scroll to position [1204, 0]
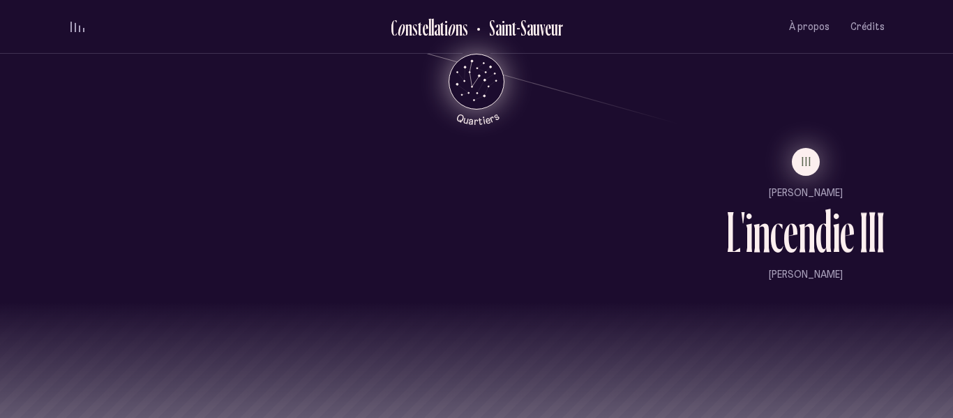
click at [808, 167] on span "III" at bounding box center [806, 162] width 10 height 12
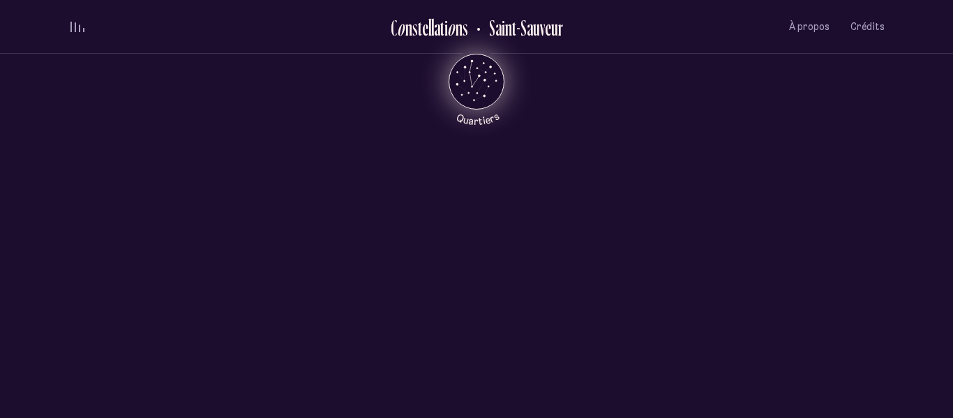
scroll to position [0, 0]
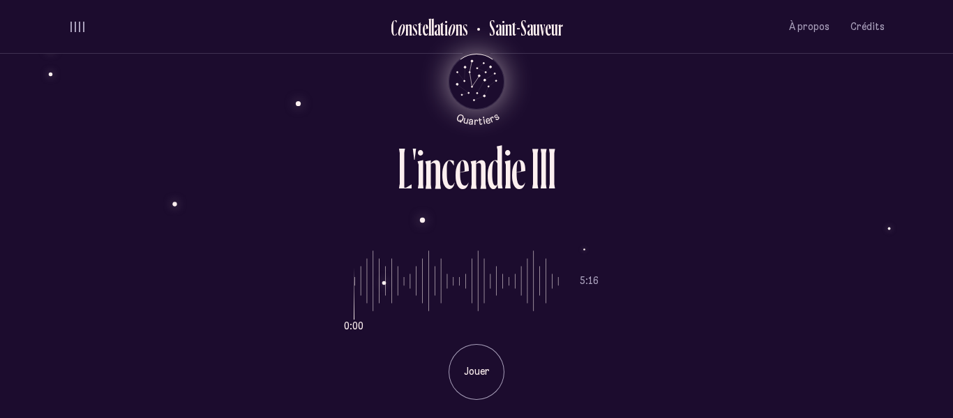
click at [474, 372] on p "Jouer" at bounding box center [476, 372] width 35 height 14
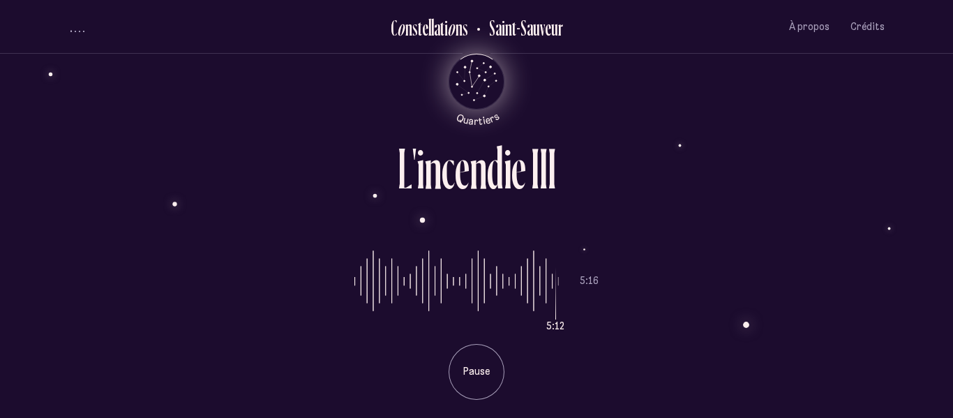
click at [559, 282] on ul "5:12 5:16" at bounding box center [476, 281] width 244 height 105
